Goal: Task Accomplishment & Management: Complete application form

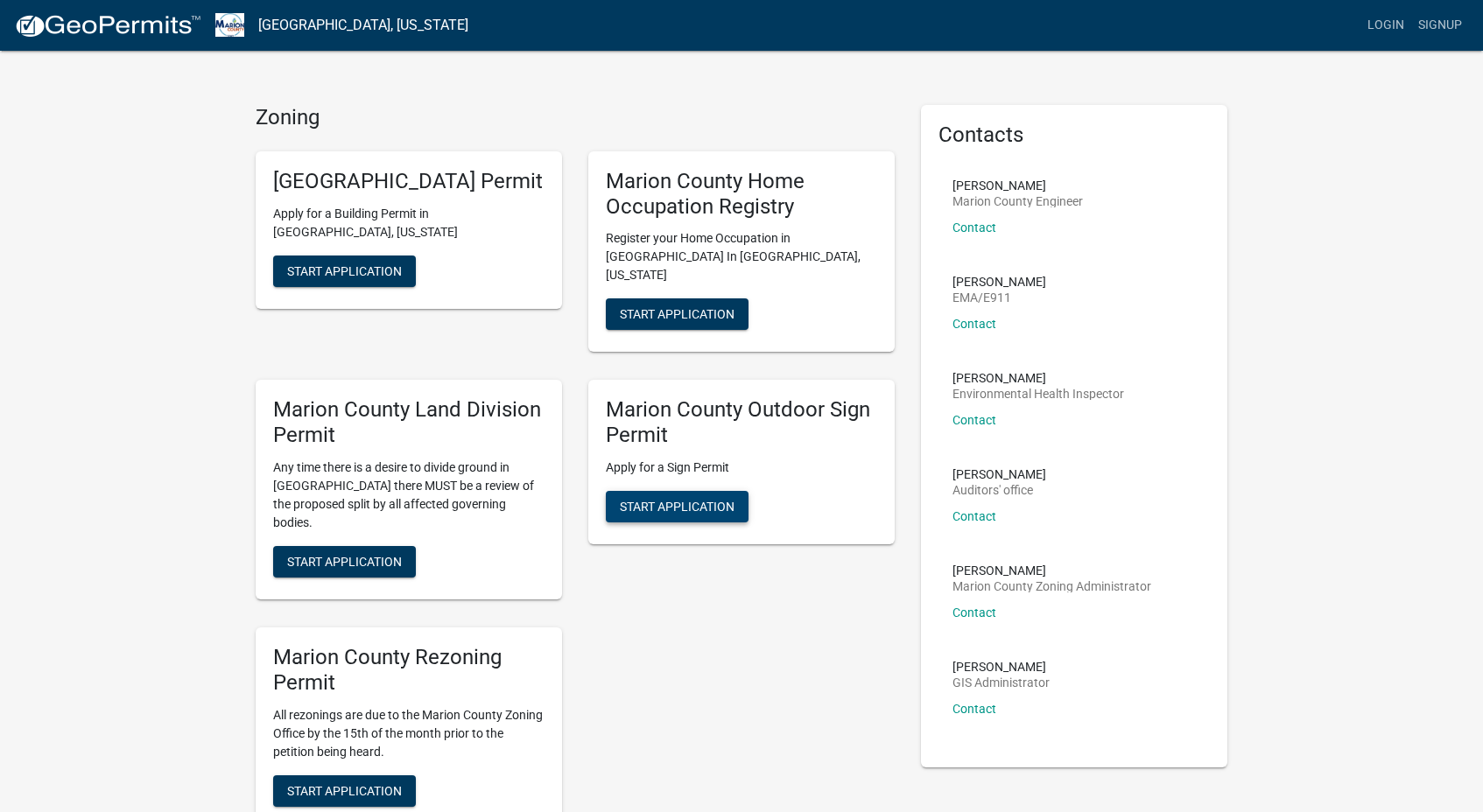
scroll to position [23, 0]
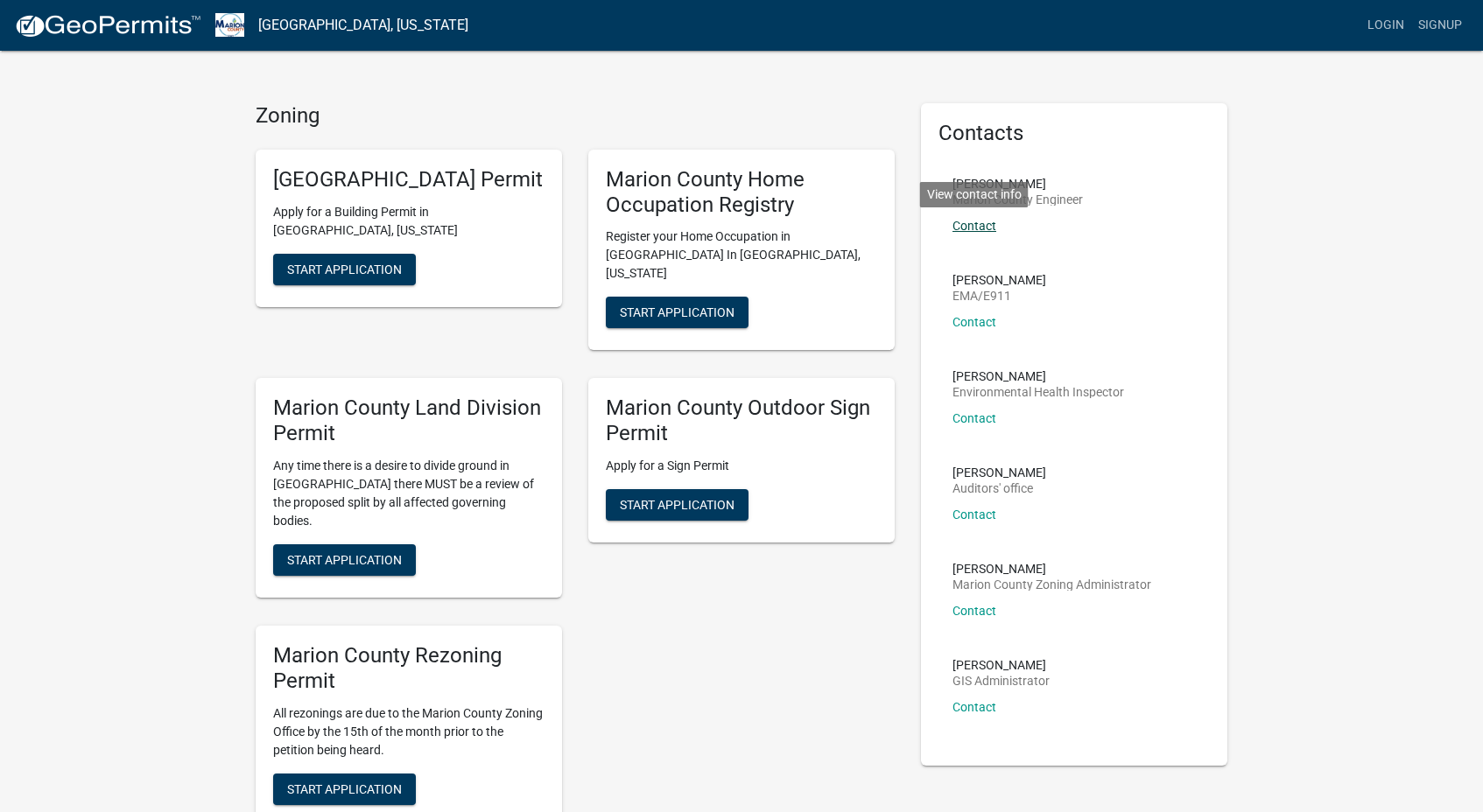
click at [977, 227] on link "Contact" at bounding box center [975, 226] width 44 height 14
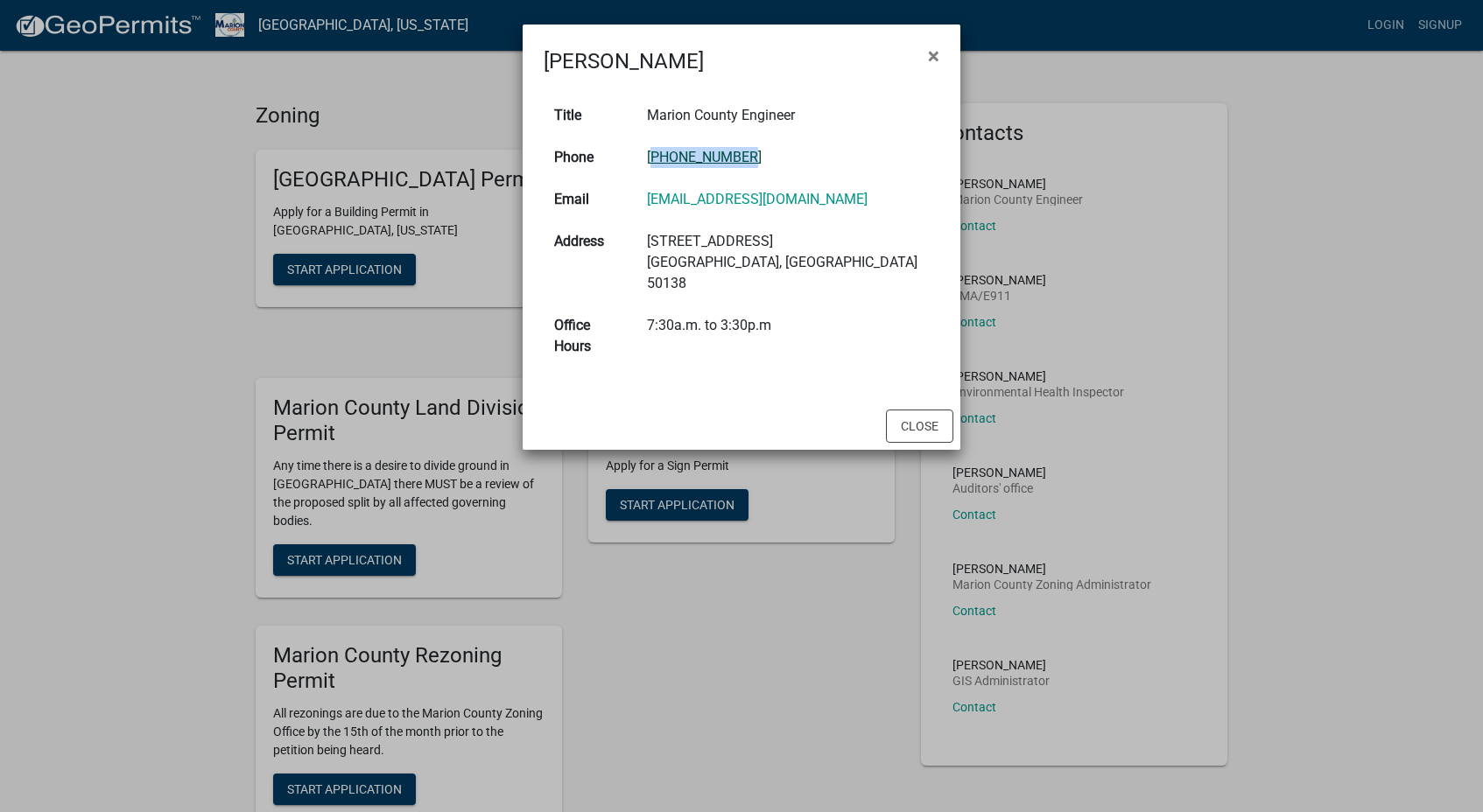
drag, startPoint x: 671, startPoint y: 156, endPoint x: 760, endPoint y: 159, distance: 89.1
click at [760, 159] on td "[PHONE_NUMBER]" at bounding box center [788, 158] width 303 height 42
copy link "[PHONE_NUMBER]"
click at [938, 58] on span "×" at bounding box center [933, 56] width 11 height 25
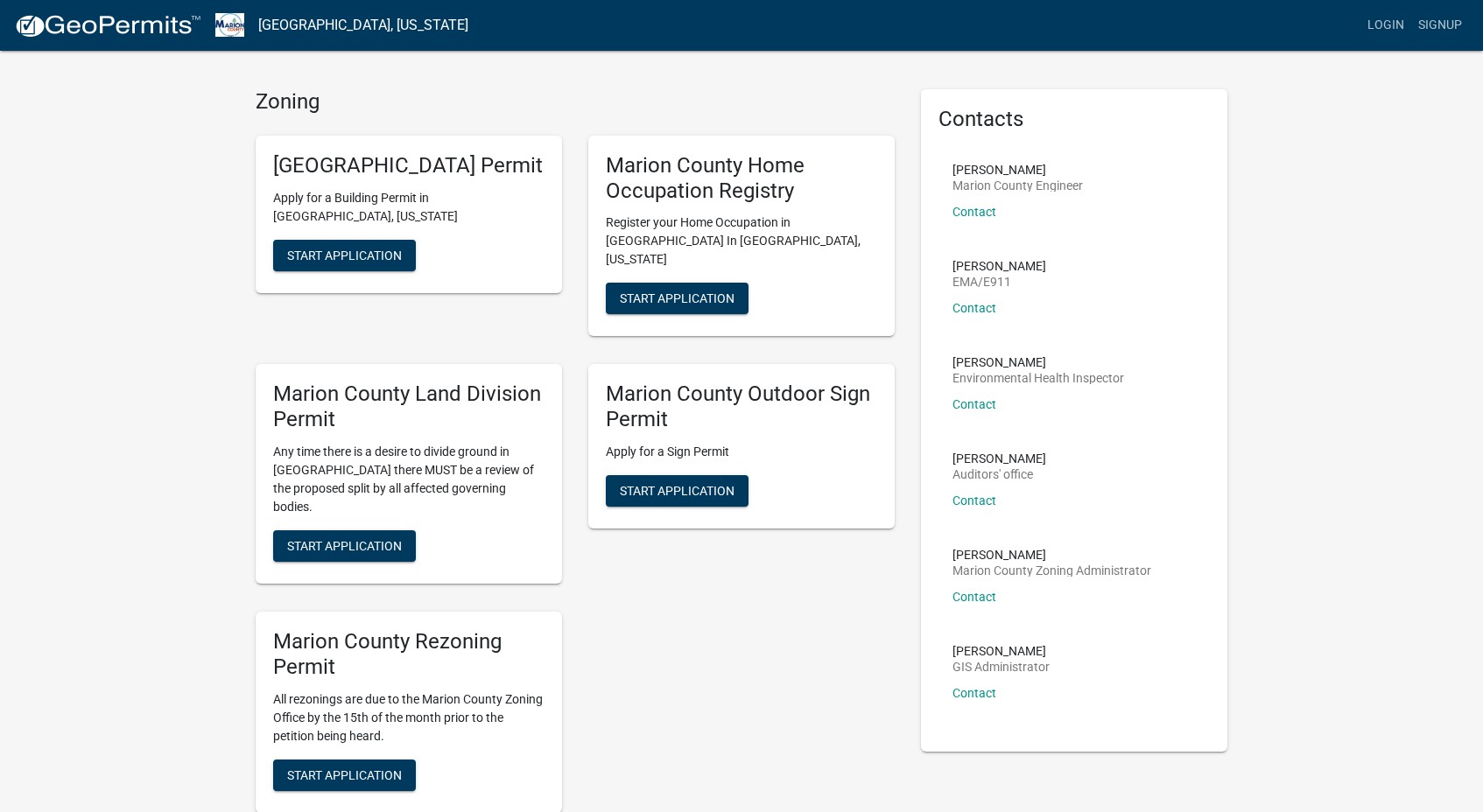
scroll to position [39, 0]
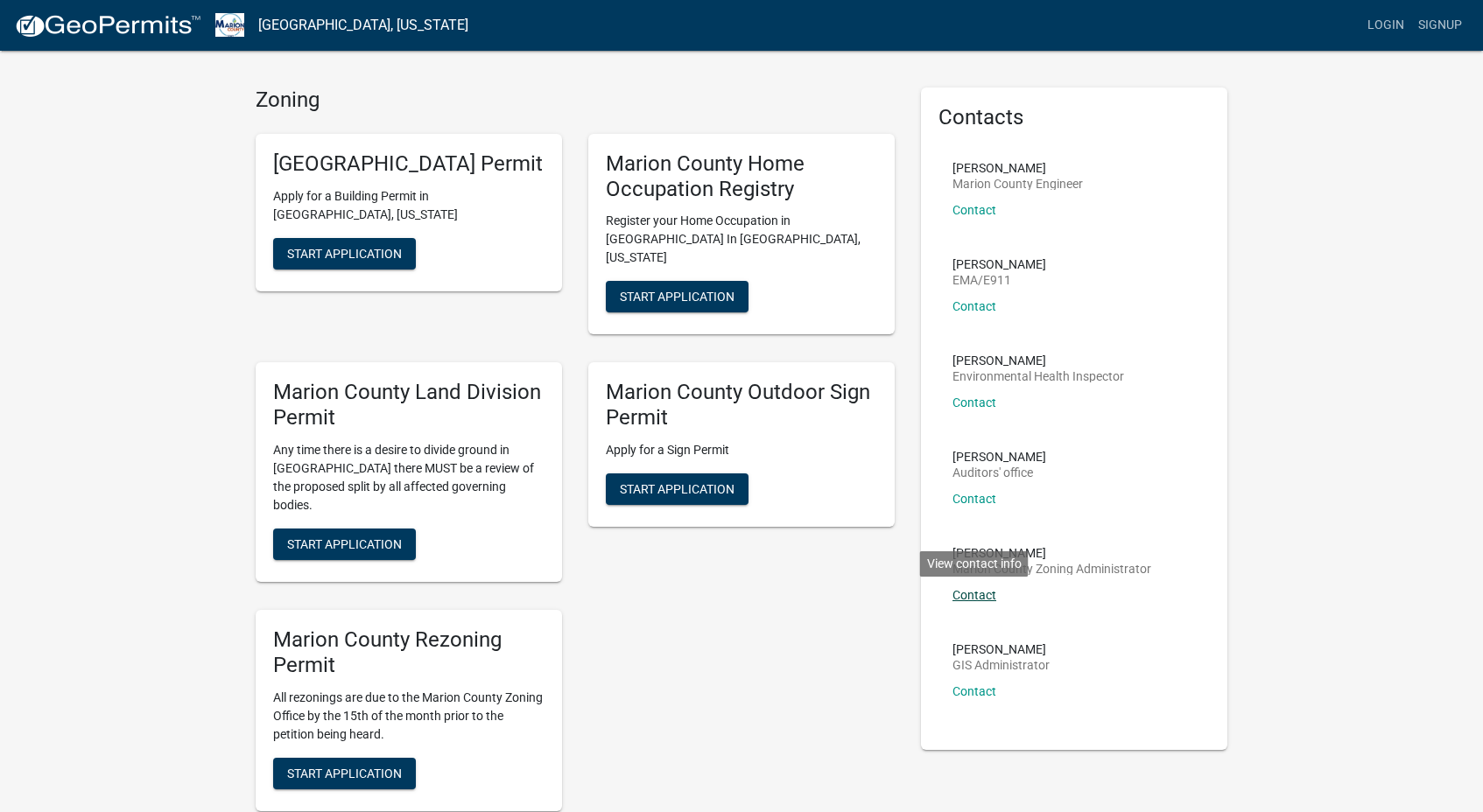
click at [976, 594] on link "Contact" at bounding box center [975, 595] width 44 height 14
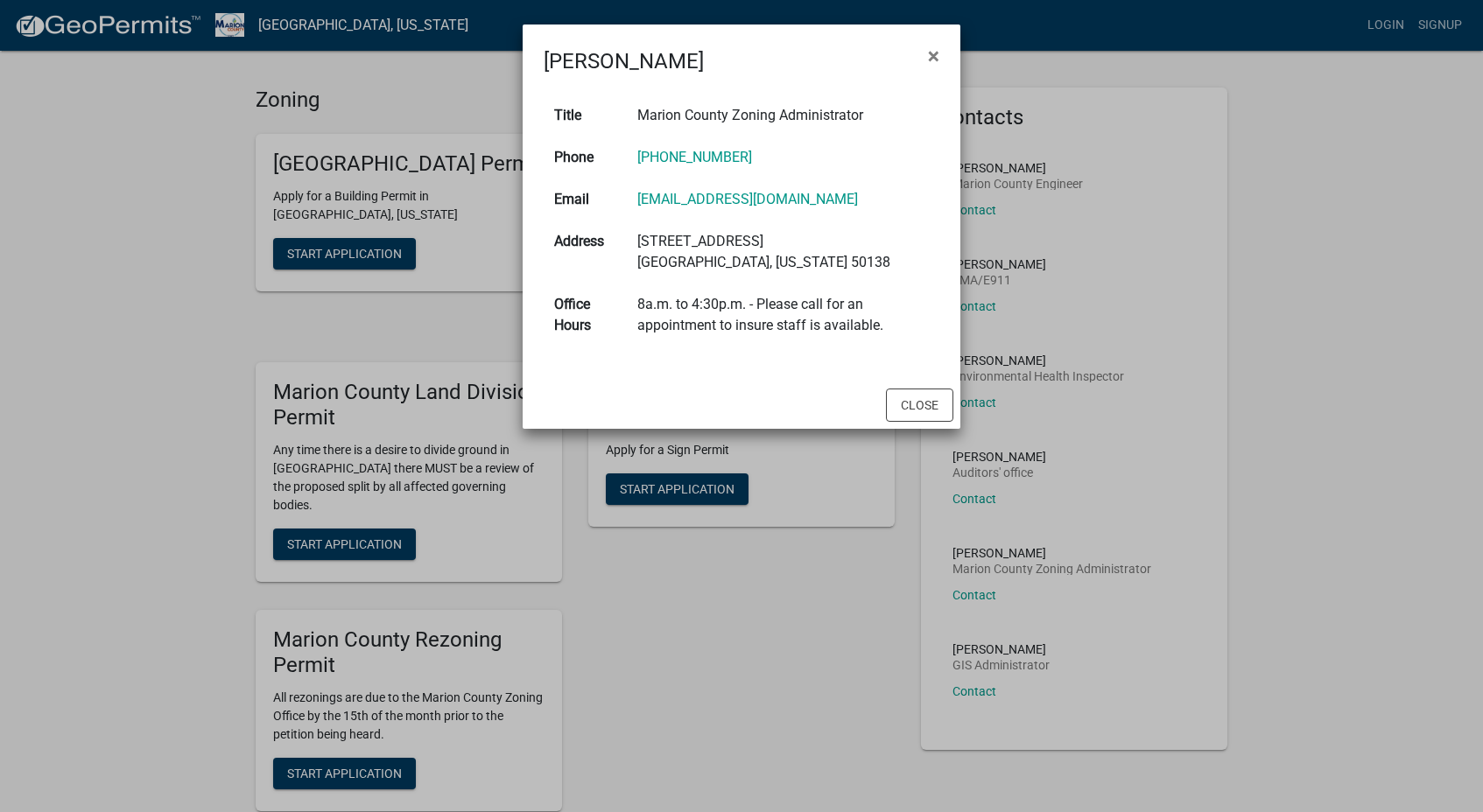
drag, startPoint x: 623, startPoint y: 152, endPoint x: 770, endPoint y: 153, distance: 147.0
click at [770, 153] on td "[PHONE_NUMBER]" at bounding box center [783, 158] width 313 height 42
copy link "[PHONE_NUMBER]"
click at [934, 57] on span "×" at bounding box center [933, 56] width 11 height 25
click at [934, 57] on button "×" at bounding box center [933, 56] width 39 height 49
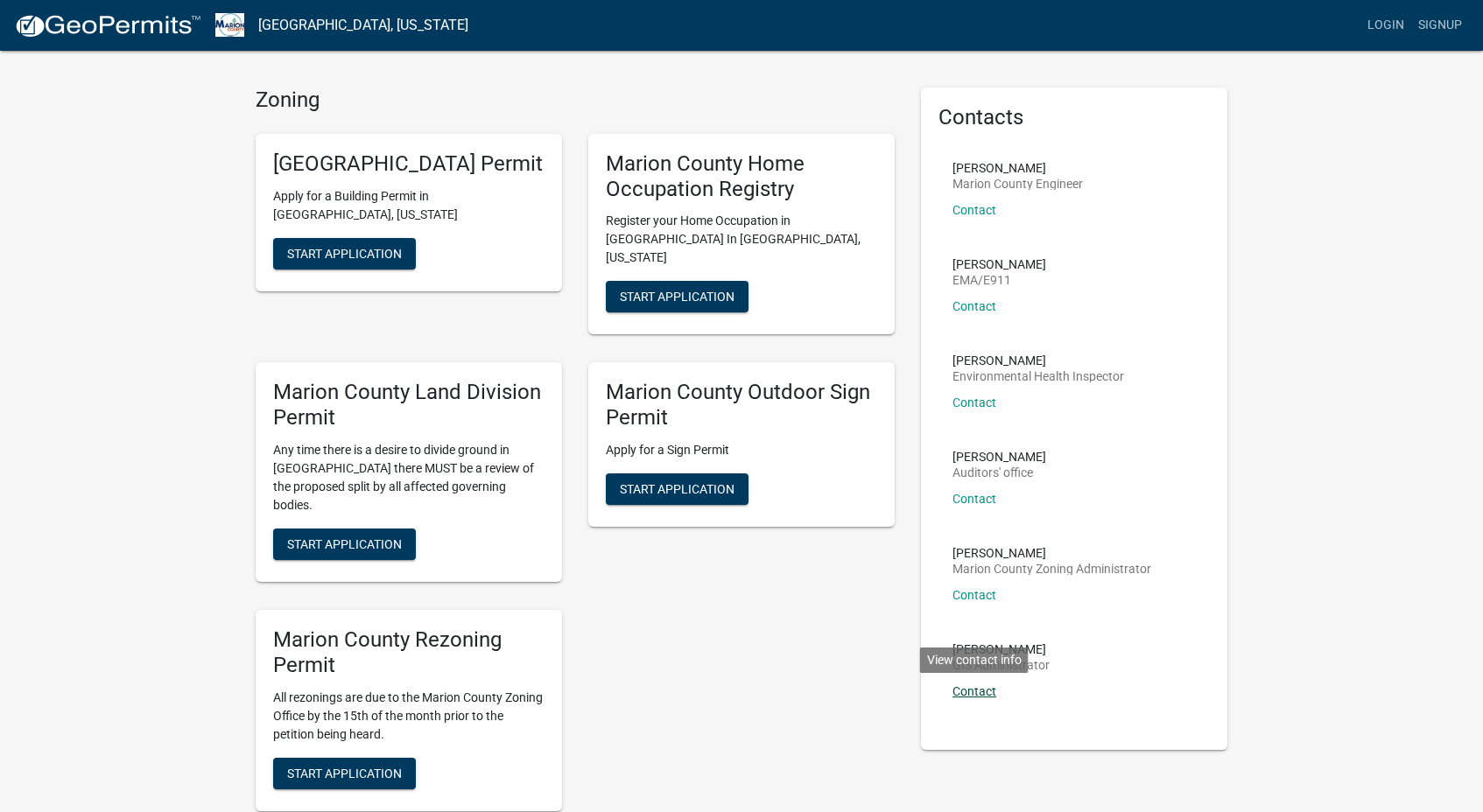
click at [956, 689] on link "Contact" at bounding box center [975, 691] width 44 height 14
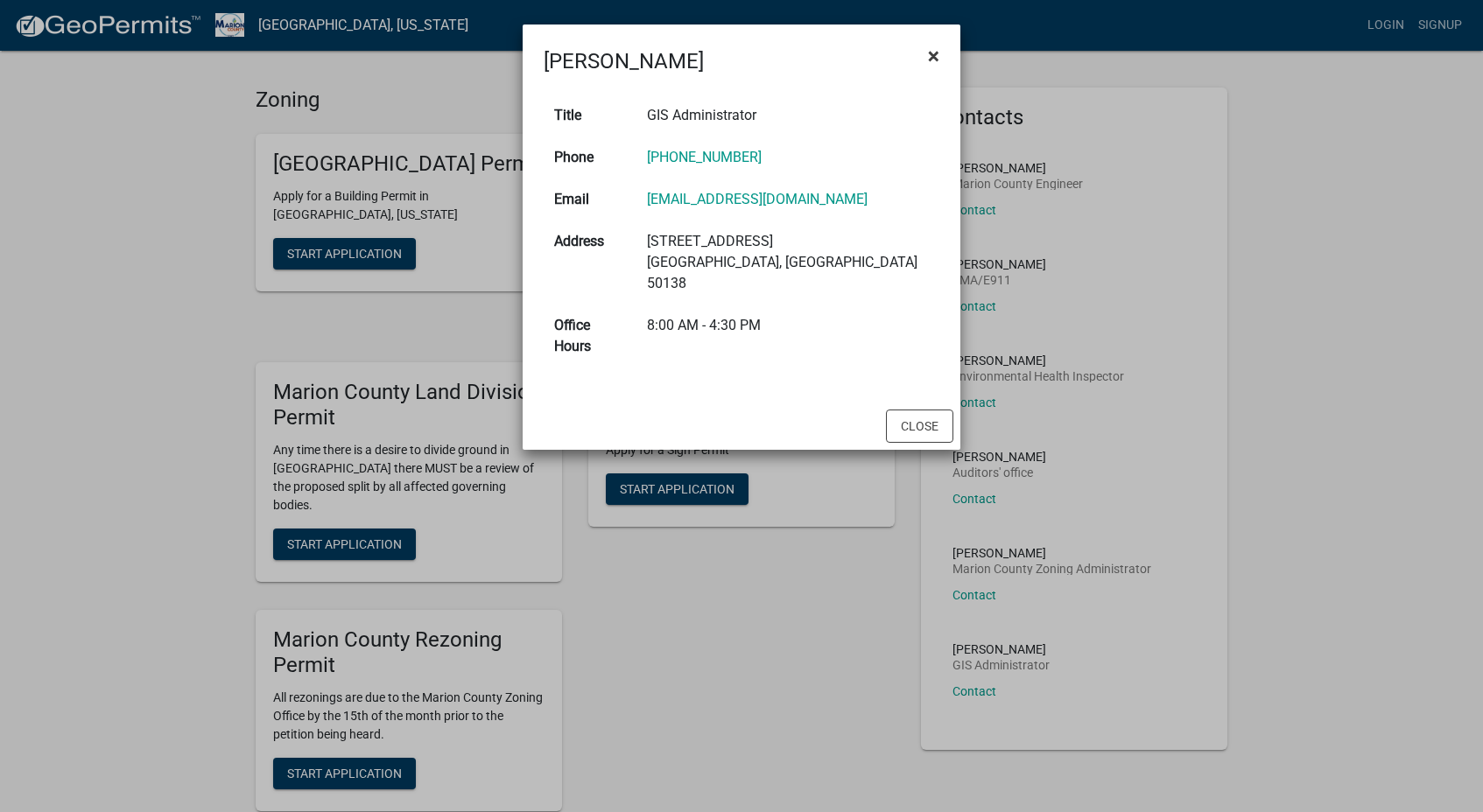
click at [936, 57] on span "×" at bounding box center [933, 56] width 11 height 25
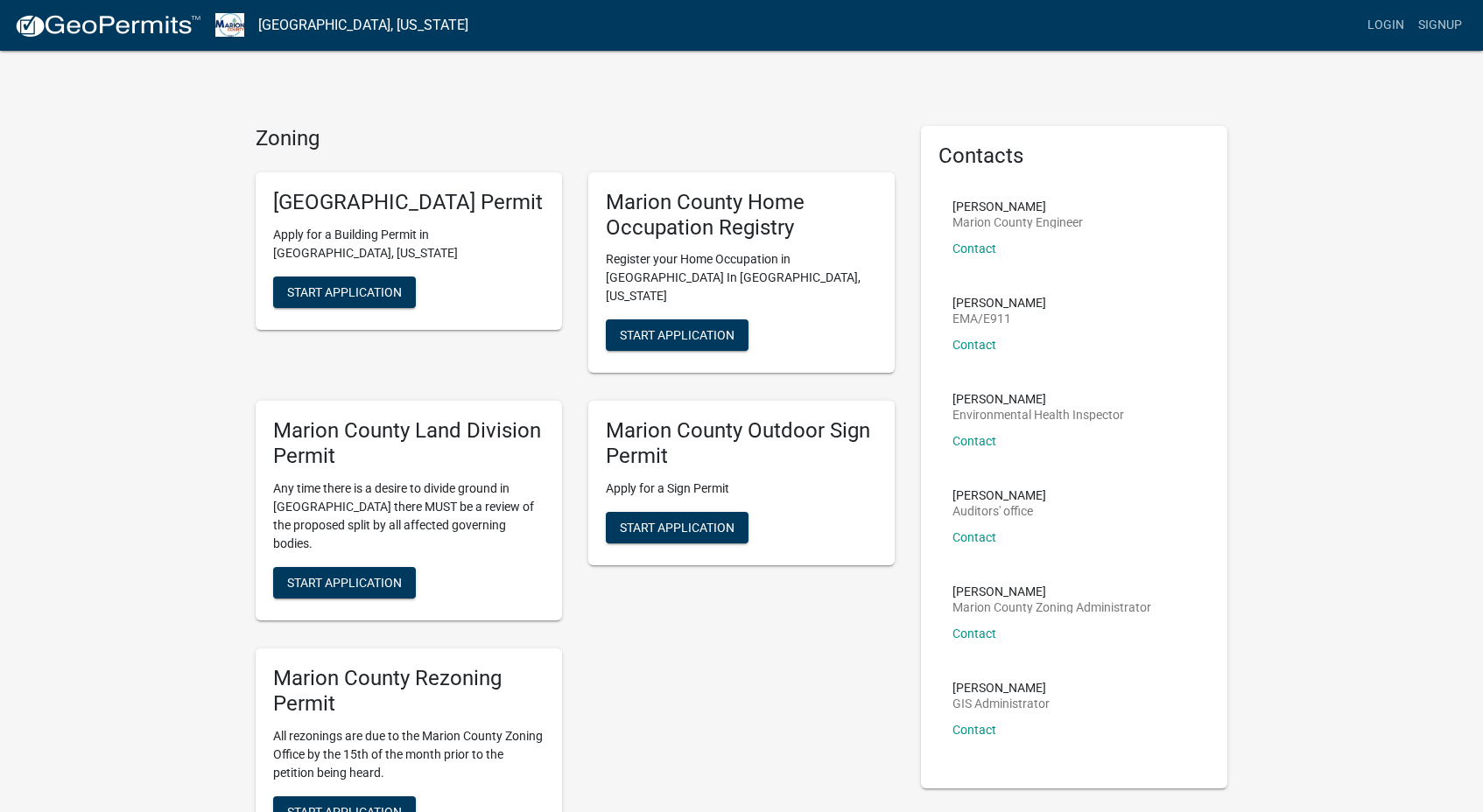
scroll to position [0, 0]
click at [304, 299] on span "Start Application" at bounding box center [344, 292] width 115 height 14
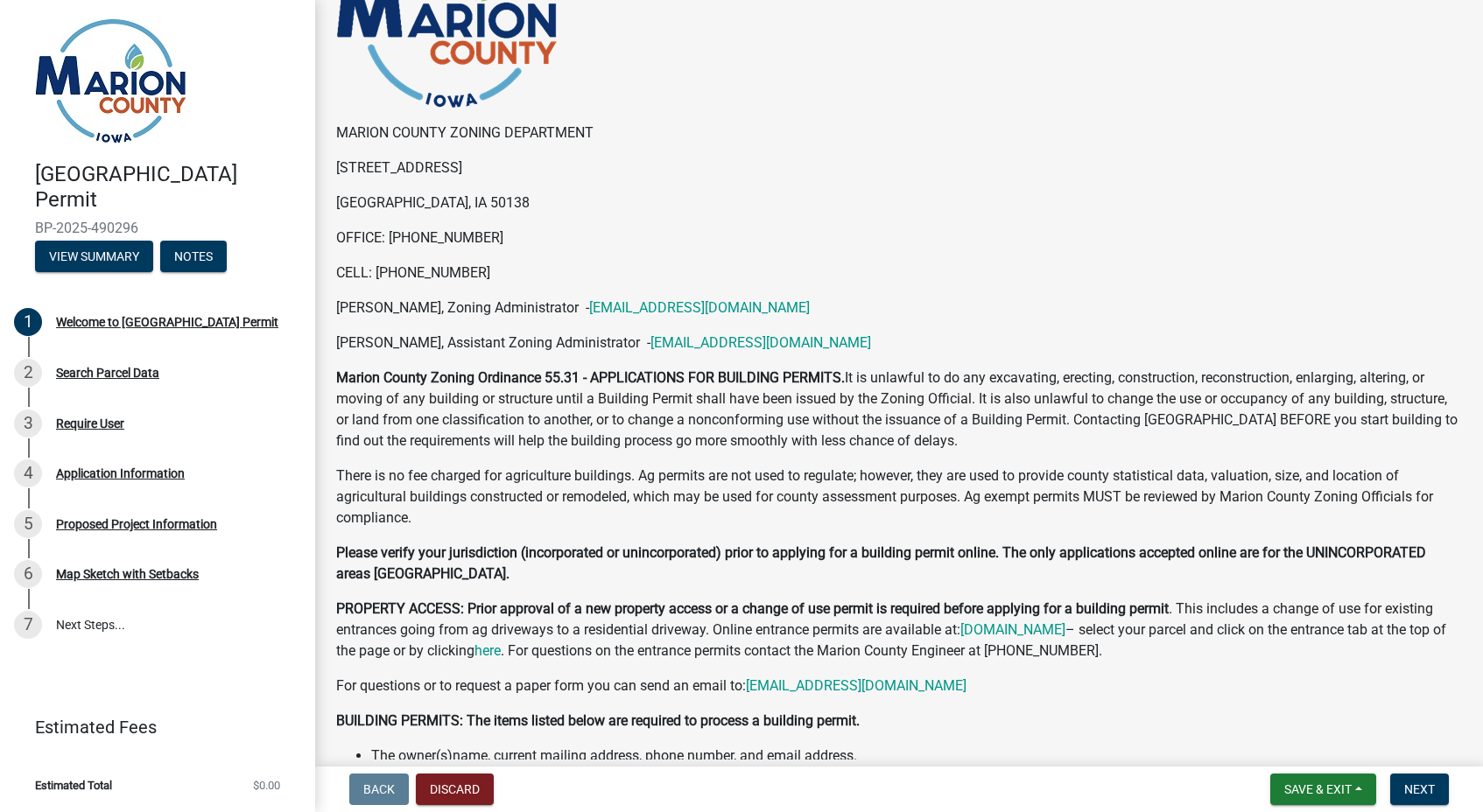
scroll to position [173, 0]
drag, startPoint x: 388, startPoint y: 237, endPoint x: 490, endPoint y: 239, distance: 102.0
click at [490, 239] on p "OFFICE: [PHONE_NUMBER]" at bounding box center [899, 239] width 1126 height 21
copy p "[PHONE_NUMBER]"
